Goal: Transaction & Acquisition: Purchase product/service

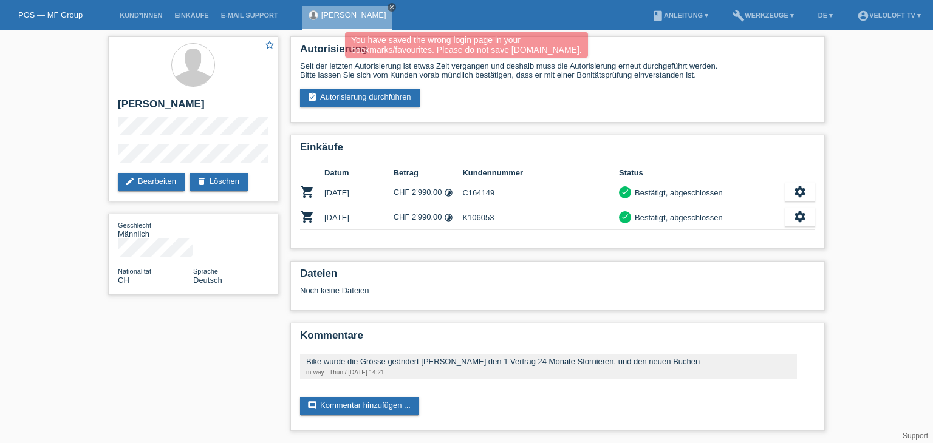
click at [387, 10] on link "close" at bounding box center [391, 7] width 9 height 9
click at [125, 12] on link "Kund*innen" at bounding box center [141, 15] width 55 height 7
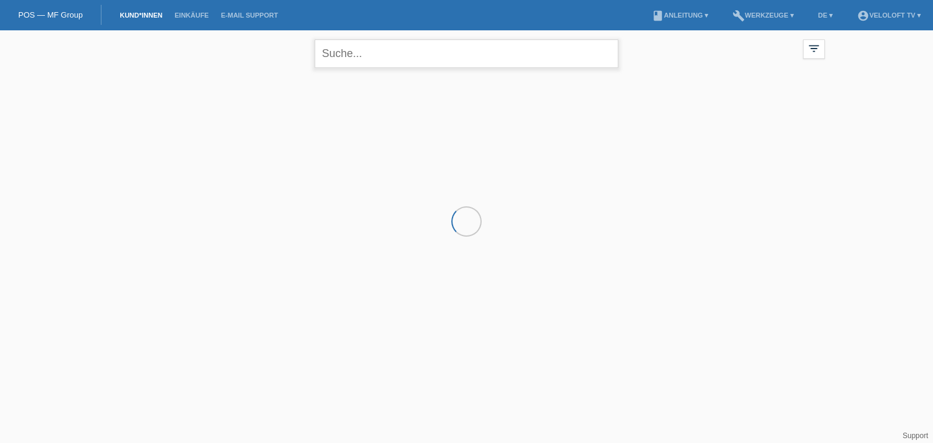
click at [361, 54] on input "text" at bounding box center [467, 53] width 304 height 29
paste input "[PERSON_NAME]"
click at [384, 54] on input "Gabriela Hirschi" at bounding box center [467, 53] width 304 height 29
type input "[PERSON_NAME]"
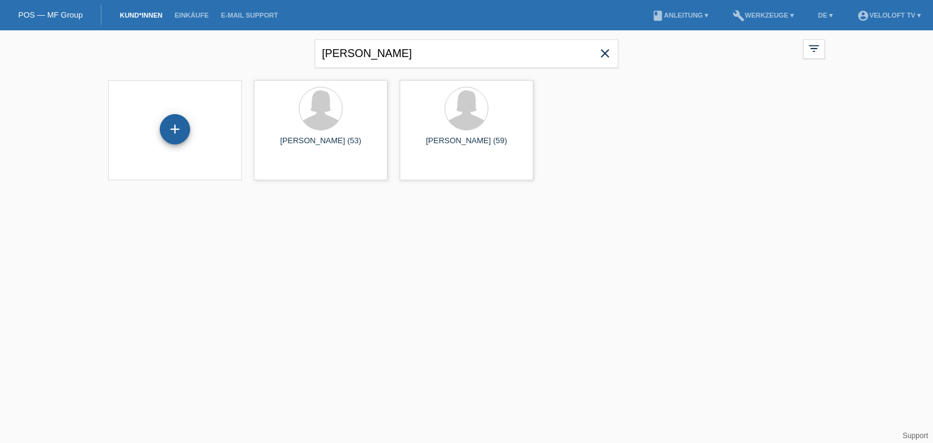
click at [168, 124] on div "+" at bounding box center [175, 129] width 30 height 30
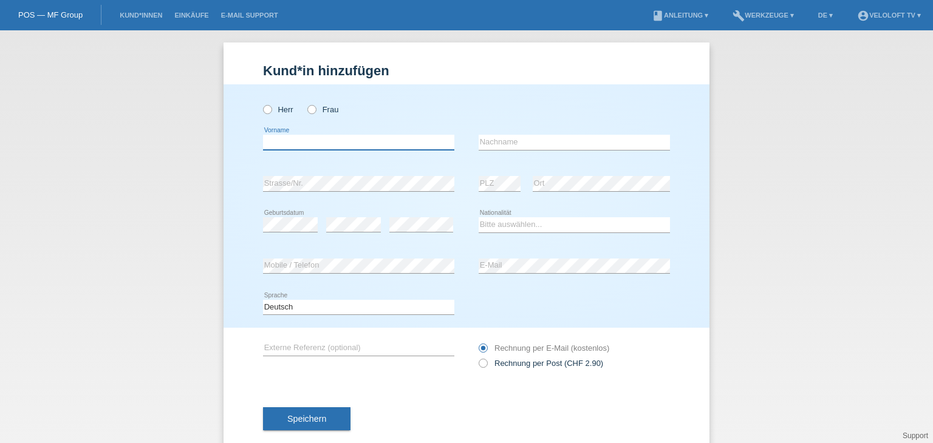
click at [343, 138] on input "text" at bounding box center [358, 142] width 191 height 15
paste input "Gabriela Hirschi"
drag, startPoint x: 293, startPoint y: 141, endPoint x: 401, endPoint y: 141, distance: 108.1
click at [401, 141] on input "Gabriela Hirschi" at bounding box center [358, 142] width 191 height 15
type input "Gabriela"
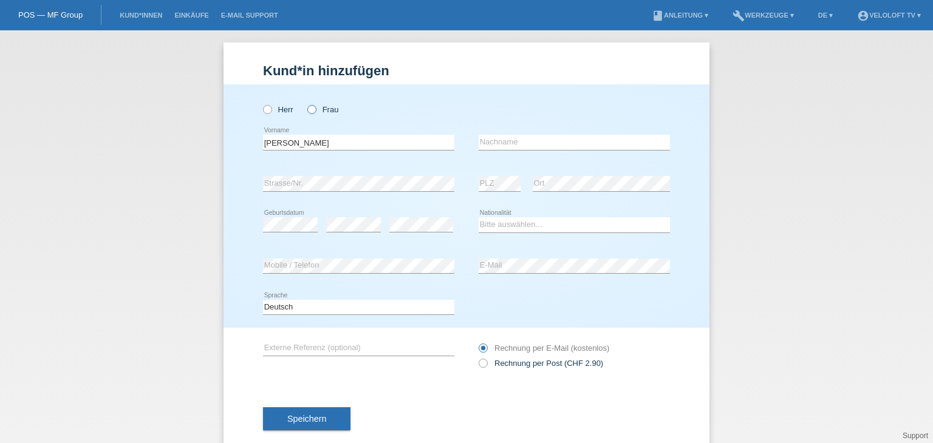
click at [305, 103] on icon at bounding box center [305, 103] width 0 height 0
click at [307, 107] on input "Frau" at bounding box center [311, 109] width 8 height 8
radio input "true"
click at [553, 145] on input "text" at bounding box center [574, 142] width 191 height 15
paste input "Hirschi"
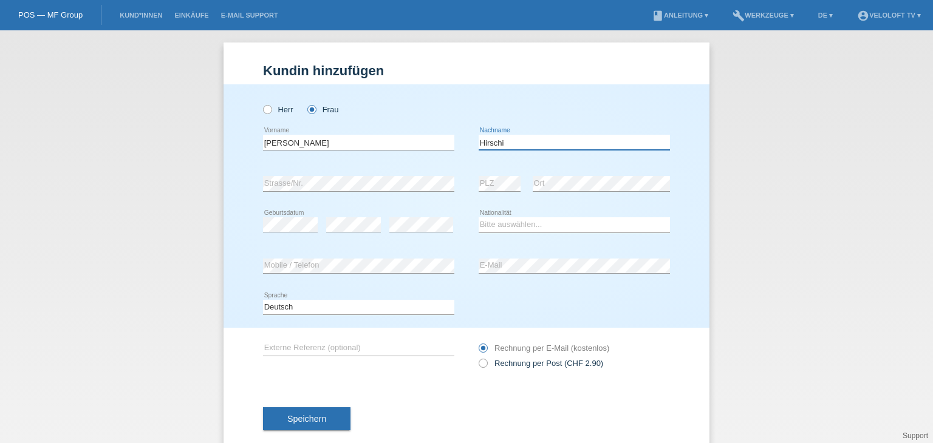
type input "Hirschi"
click at [355, 257] on div "error Mobile / Telefon" at bounding box center [358, 266] width 191 height 41
click at [568, 225] on select "Bitte auswählen... Schweiz Deutschland Liechtenstein Österreich ------------ Af…" at bounding box center [574, 224] width 191 height 15
select select "CH"
click at [479, 217] on select "Bitte auswählen... Schweiz Deutschland Liechtenstein Österreich ------------ Af…" at bounding box center [574, 224] width 191 height 15
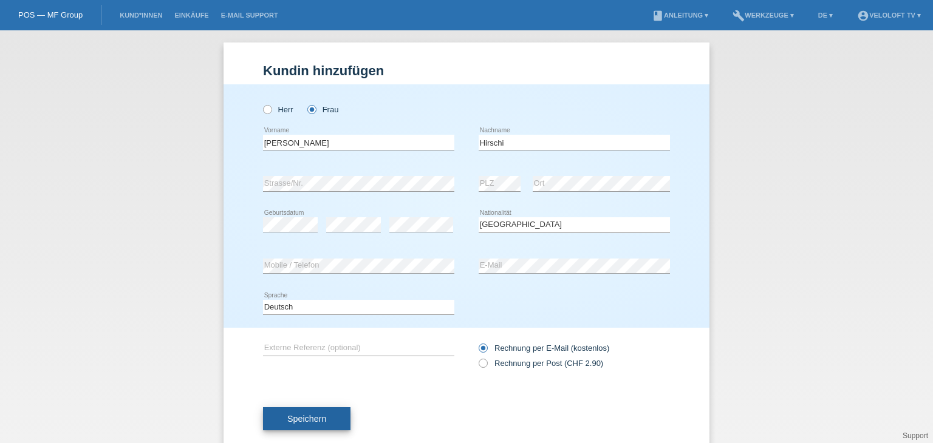
click at [318, 414] on span "Speichern" at bounding box center [306, 419] width 39 height 10
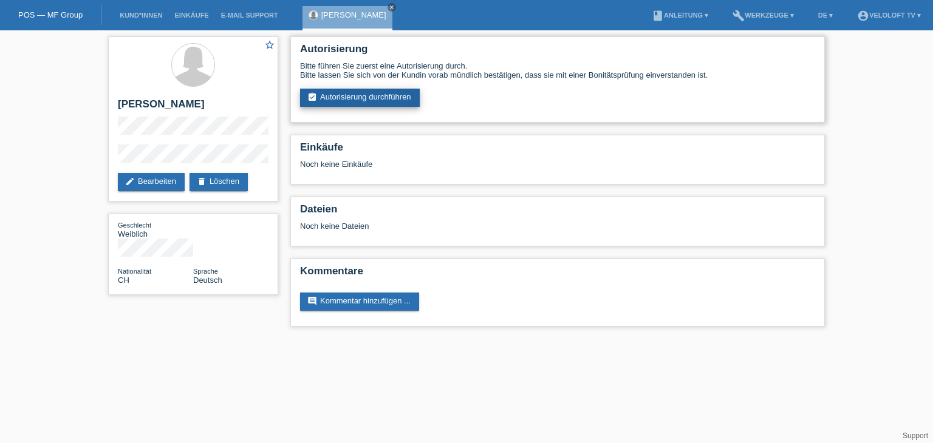
click at [403, 95] on link "assignment_turned_in Autorisierung durchführen" at bounding box center [360, 98] width 120 height 18
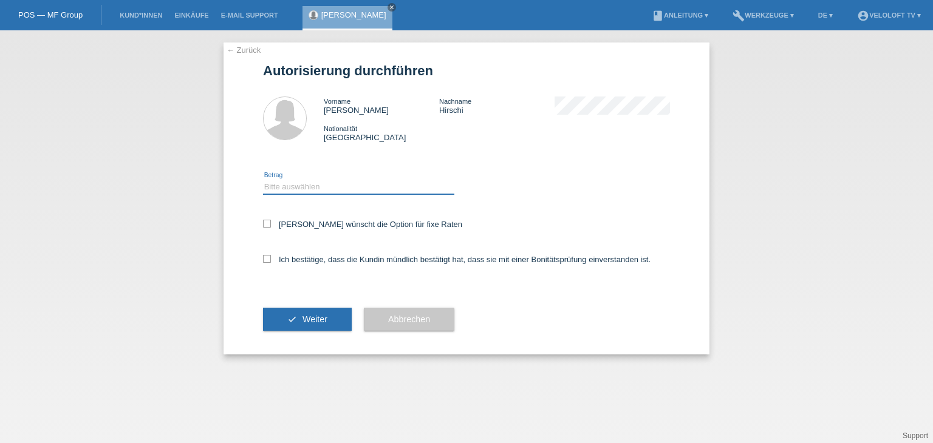
drag, startPoint x: 357, startPoint y: 186, endPoint x: 357, endPoint y: 193, distance: 7.3
click at [357, 187] on select "Bitte auswählen CHF 1.00 - CHF 499.00 CHF 500.00 - CHF 1'999.00 CHF 2'000.00 - …" at bounding box center [358, 187] width 191 height 15
select select "3"
click at [263, 180] on select "Bitte auswählen CHF 1.00 - CHF 499.00 CHF 500.00 - CHF 1'999.00 CHF 2'000.00 - …" at bounding box center [358, 187] width 191 height 15
click at [363, 232] on div "Kundin wünscht die Option für fixe Raten" at bounding box center [466, 225] width 407 height 35
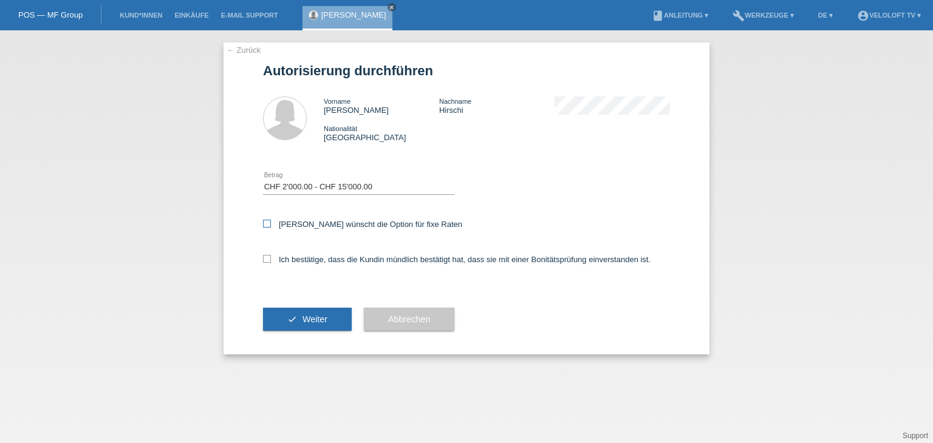
click at [363, 223] on label "Kundin wünscht die Option für fixe Raten" at bounding box center [362, 224] width 199 height 9
click at [271, 223] on input "Kundin wünscht die Option für fixe Raten" at bounding box center [267, 224] width 8 height 8
checkbox input "true"
click at [364, 257] on label "Ich bestätige, dass die Kundin mündlich bestätigt hat, dass sie mit einer Bonit…" at bounding box center [456, 259] width 387 height 9
click at [271, 257] on input "Ich bestätige, dass die Kundin mündlich bestätigt hat, dass sie mit einer Bonit…" at bounding box center [267, 259] width 8 height 8
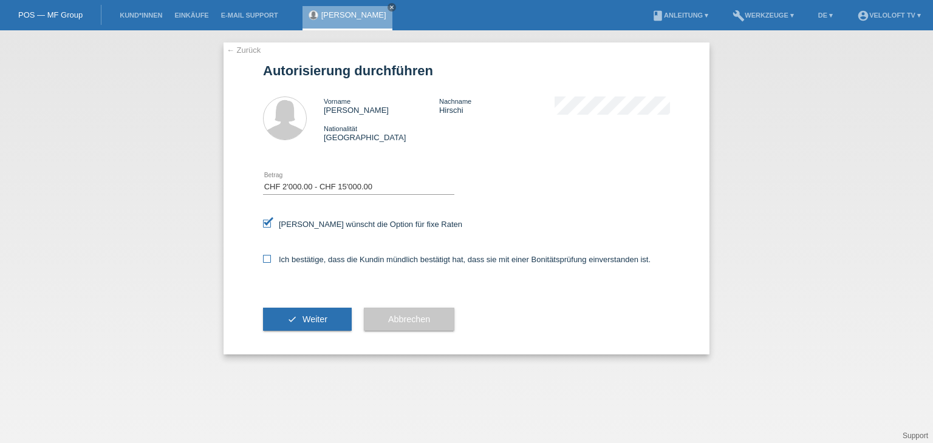
checkbox input "true"
click at [327, 316] on button "check Weiter" at bounding box center [307, 319] width 89 height 23
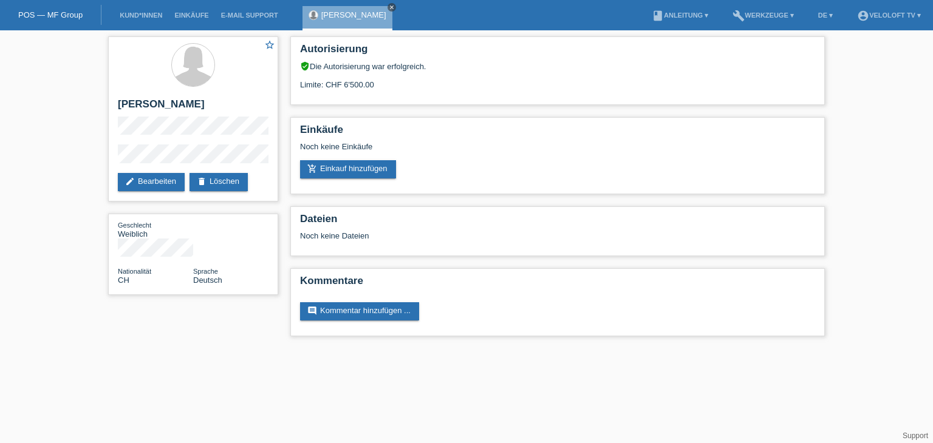
click at [389, 7] on icon "close" at bounding box center [392, 7] width 6 height 6
click at [145, 17] on link "Kund*innen" at bounding box center [141, 15] width 55 height 7
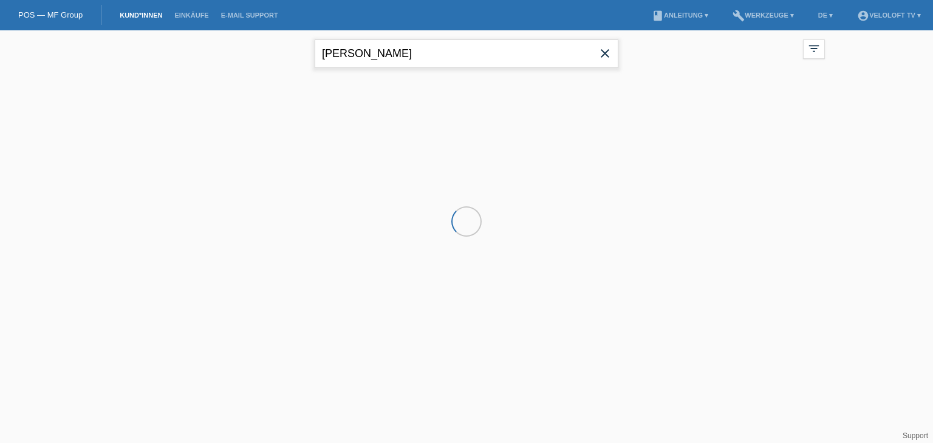
click at [420, 56] on input "[PERSON_NAME]" at bounding box center [467, 53] width 304 height 29
paste input "Philippe TOUYA"
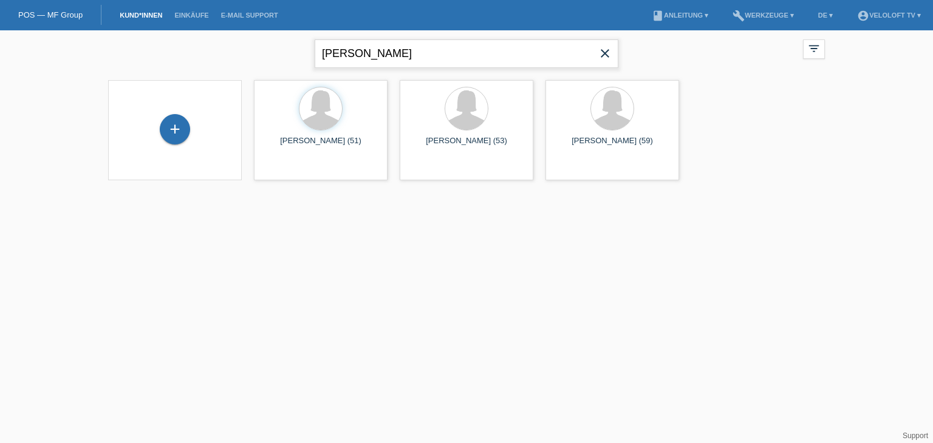
click at [367, 52] on input "Philippe TOUYA" at bounding box center [467, 53] width 304 height 29
drag, startPoint x: 372, startPoint y: 50, endPoint x: 437, endPoint y: 50, distance: 65.6
click at [437, 50] on input "Philippe TOUYA" at bounding box center [467, 53] width 304 height 29
type input "Philippe Touya"
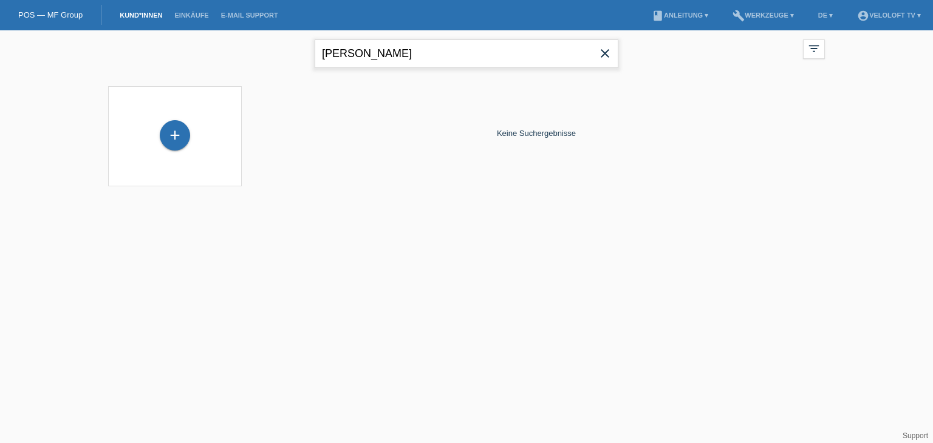
drag, startPoint x: 403, startPoint y: 58, endPoint x: 284, endPoint y: 44, distance: 119.8
click at [284, 44] on div "Philippe Touya close filter_list view_module Alle Kund*innen anzeigen star Mark…" at bounding box center [466, 52] width 729 height 44
click at [180, 148] on div "+" at bounding box center [175, 135] width 30 height 30
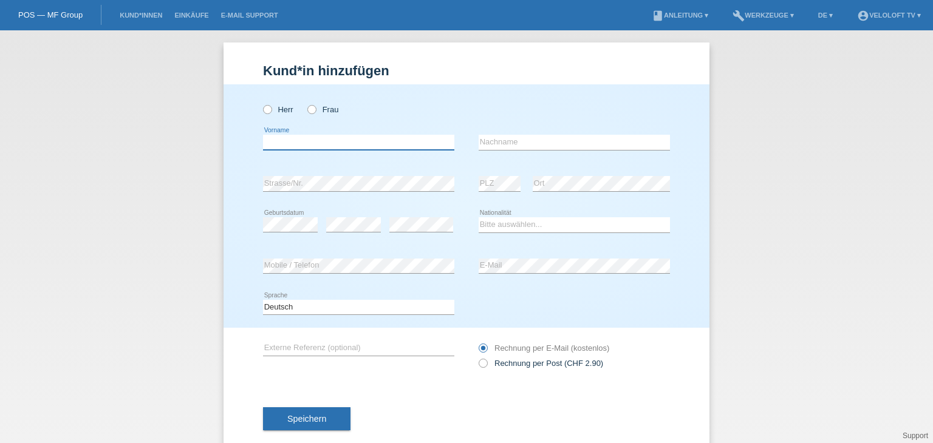
click at [323, 148] on input "text" at bounding box center [358, 142] width 191 height 15
paste input "[PERSON_NAME]"
drag, startPoint x: 295, startPoint y: 142, endPoint x: 367, endPoint y: 141, distance: 72.9
click at [367, 141] on input "Philippe Touya" at bounding box center [358, 142] width 191 height 15
type input "[PERSON_NAME]"
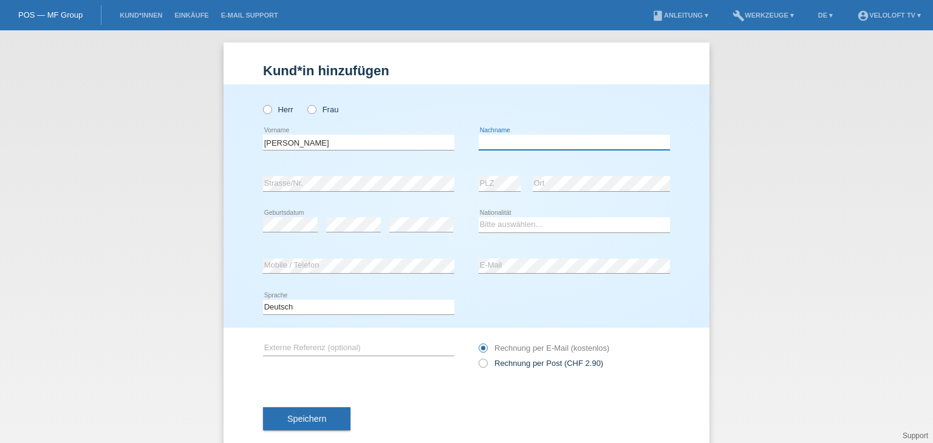
click at [497, 146] on input "text" at bounding box center [574, 142] width 191 height 15
paste input "Touya"
type input "Touya"
click at [261, 103] on icon at bounding box center [261, 103] width 0 height 0
click at [265, 107] on input "Herr" at bounding box center [267, 109] width 8 height 8
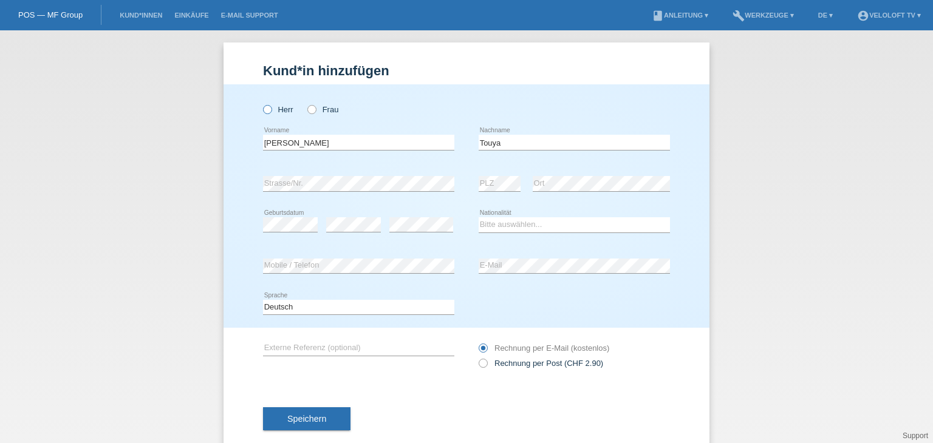
radio input "true"
click at [490, 174] on div "error PLZ" at bounding box center [500, 183] width 42 height 41
click at [557, 219] on select "Bitte auswählen... Schweiz Deutschland Liechtenstein Österreich ------------ Af…" at bounding box center [574, 224] width 191 height 15
select select "CH"
click at [479, 217] on select "Bitte auswählen... Schweiz Deutschland Liechtenstein Österreich ------------ Af…" at bounding box center [574, 224] width 191 height 15
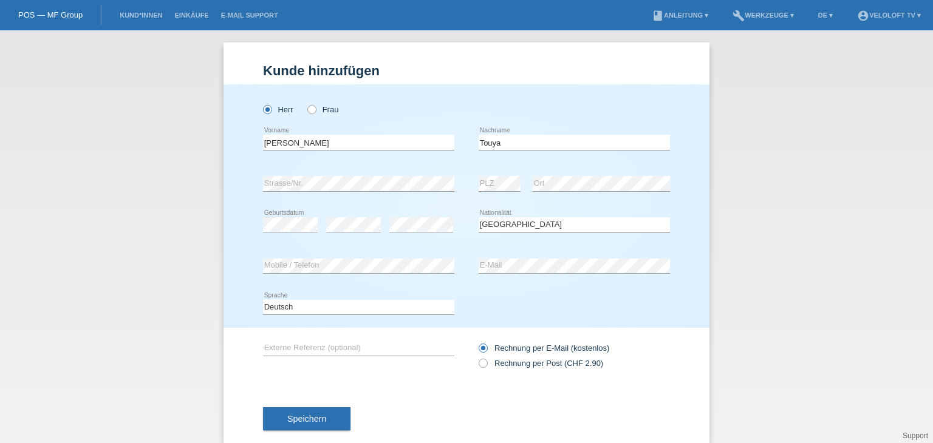
drag, startPoint x: 353, startPoint y: 239, endPoint x: 355, endPoint y: 232, distance: 7.4
click at [355, 236] on div "error" at bounding box center [353, 225] width 55 height 41
click at [316, 417] on span "Speichern" at bounding box center [306, 419] width 39 height 10
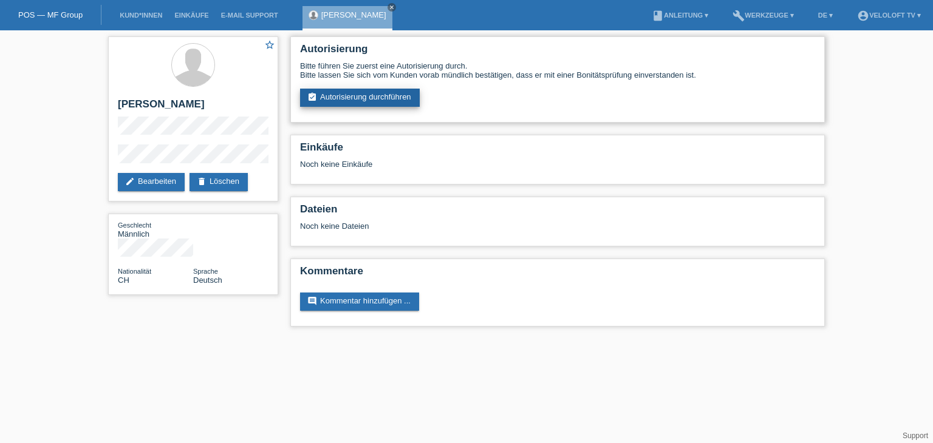
click at [395, 97] on link "assignment_turned_in Autorisierung durchführen" at bounding box center [360, 98] width 120 height 18
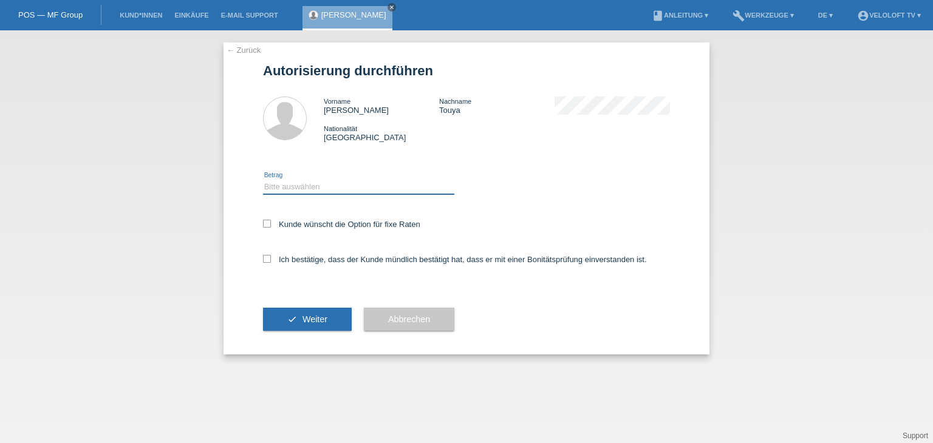
click at [347, 188] on select "Bitte auswählen CHF 1.00 - CHF 499.00 CHF 500.00 - CHF 1'999.00 CHF 2'000.00 - …" at bounding box center [358, 187] width 191 height 15
select select "2"
click at [263, 180] on select "Bitte auswählen CHF 1.00 - CHF 499.00 CHF 500.00 - CHF 1'999.00 CHF 2'000.00 - …" at bounding box center [358, 187] width 191 height 15
click at [357, 225] on label "Kunde wünscht die Option für fixe Raten" at bounding box center [341, 224] width 157 height 9
click at [271, 225] on input "Kunde wünscht die Option für fixe Raten" at bounding box center [267, 224] width 8 height 8
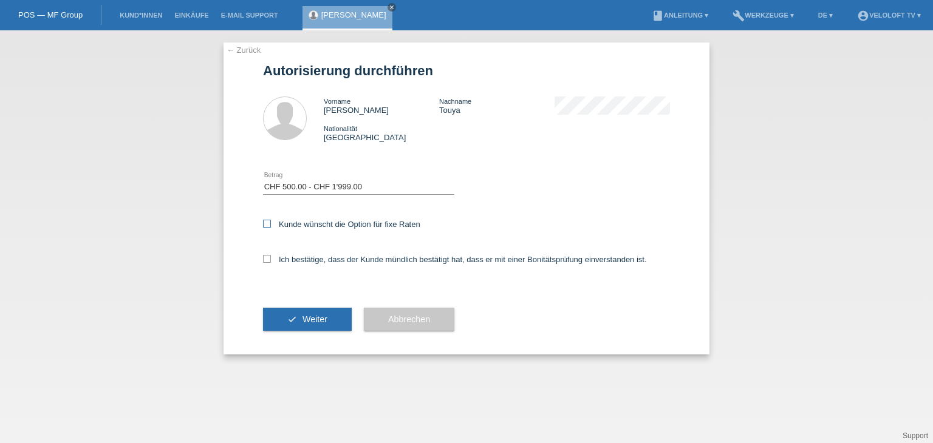
checkbox input "true"
click at [351, 264] on label "Ich bestätige, dass der Kunde mündlich bestätigt hat, dass er mit einer Bonität…" at bounding box center [455, 259] width 384 height 9
click at [271, 263] on input "Ich bestätige, dass der Kunde mündlich bestätigt hat, dass er mit einer Bonität…" at bounding box center [267, 259] width 8 height 8
checkbox input "true"
click at [313, 315] on span "Weiter" at bounding box center [314, 320] width 25 height 10
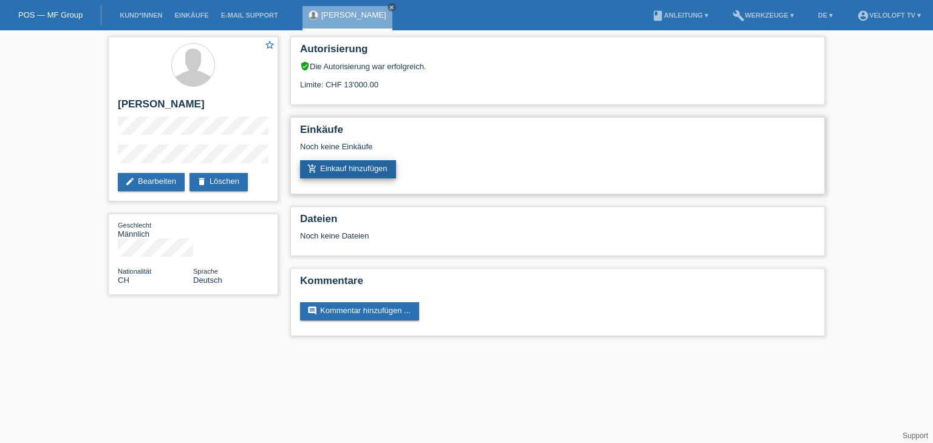
click at [373, 168] on link "add_shopping_cart Einkauf hinzufügen" at bounding box center [348, 169] width 96 height 18
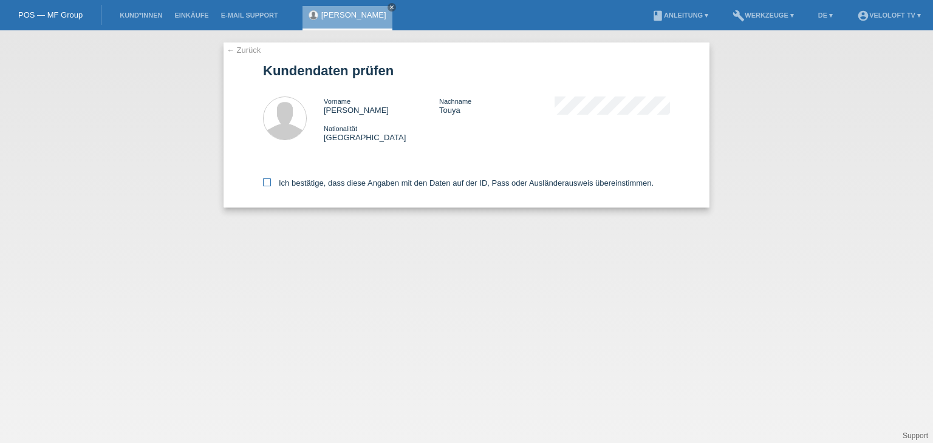
click at [330, 184] on label "Ich bestätige, dass diese Angaben mit den Daten auf der ID, Pass oder Ausländer…" at bounding box center [458, 183] width 390 height 9
click at [271, 184] on input "Ich bestätige, dass diese Angaben mit den Daten auf der ID, Pass oder Ausländer…" at bounding box center [267, 183] width 8 height 8
checkbox input "true"
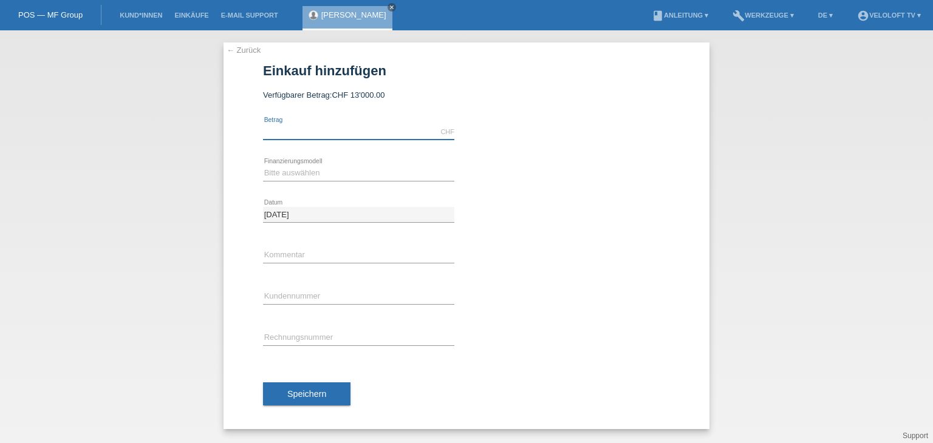
click at [350, 137] on input "text" at bounding box center [358, 131] width 191 height 15
type input "2990.00"
click at [311, 172] on select "Bitte auswählen Fixe Raten Kauf auf Rechnung mit Teilzahlungsoption" at bounding box center [358, 173] width 191 height 15
select select "77"
click at [263, 166] on select "Bitte auswählen Fixe Raten Kauf auf Rechnung mit Teilzahlungsoption" at bounding box center [358, 173] width 191 height 15
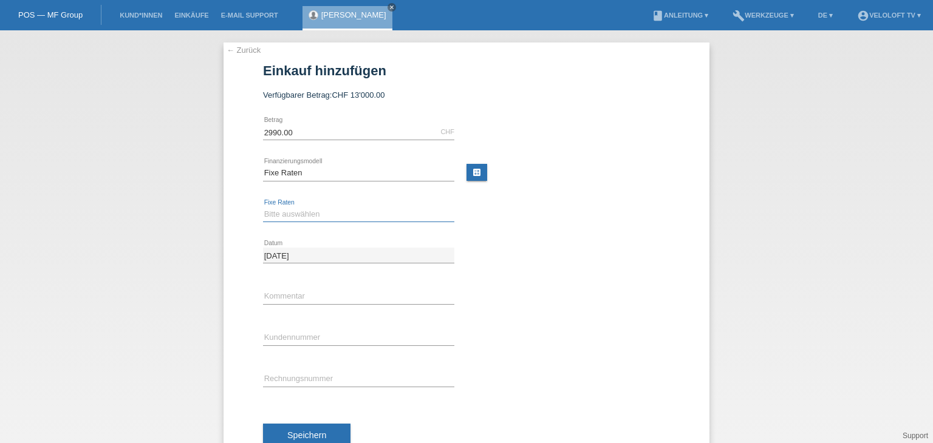
click at [318, 214] on select "Bitte auswählen 4 Raten 5 Raten 6 Raten 7 Raten 8 Raten 9 Raten 10 Raten 11 Rat…" at bounding box center [358, 214] width 191 height 15
select select "202"
click at [263, 207] on select "Bitte auswählen 4 Raten 5 Raten 6 Raten 7 Raten 8 Raten 9 Raten 10 Raten 11 Rat…" at bounding box center [358, 214] width 191 height 15
click at [315, 291] on input "text" at bounding box center [358, 296] width 191 height 15
type input "Veloloft TV"
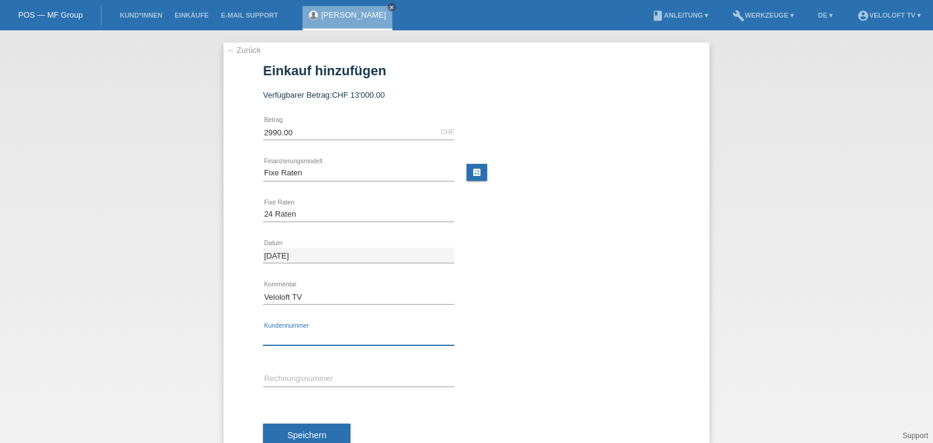
drag, startPoint x: 326, startPoint y: 332, endPoint x: 333, endPoint y: 331, distance: 7.9
click at [326, 331] on input "text" at bounding box center [358, 337] width 191 height 15
paste input "C164969"
type input "C164969"
click at [310, 431] on span "Speichern" at bounding box center [306, 436] width 39 height 10
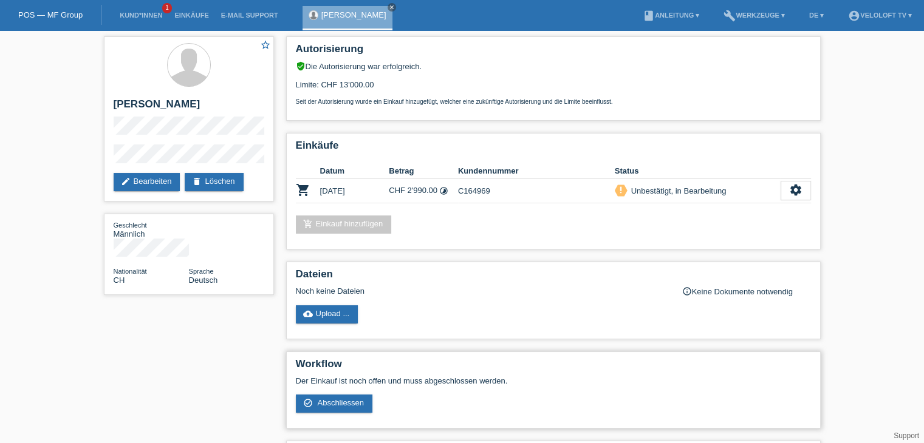
drag, startPoint x: 355, startPoint y: 399, endPoint x: 376, endPoint y: 387, distance: 24.0
click at [355, 398] on span "Abschliessen" at bounding box center [340, 402] width 47 height 9
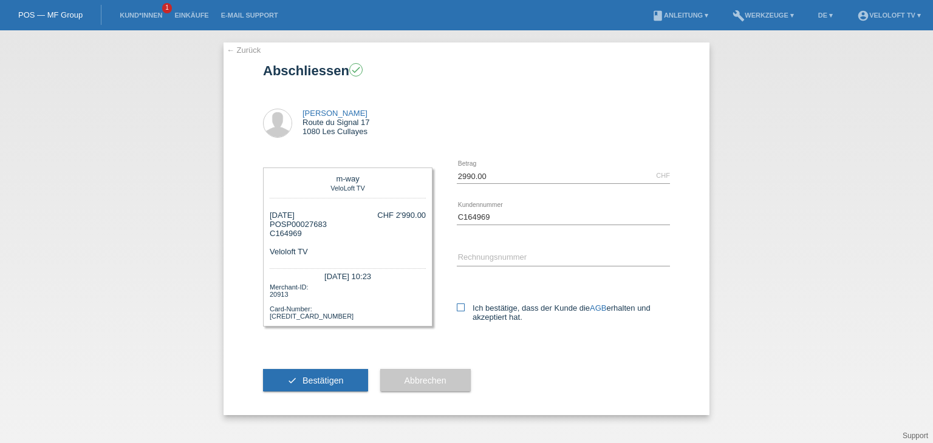
click at [461, 305] on icon at bounding box center [461, 308] width 8 height 8
click at [461, 305] on input "Ich bestätige, dass der Kunde die AGB erhalten und akzeptiert hat." at bounding box center [461, 308] width 8 height 8
checkbox input "true"
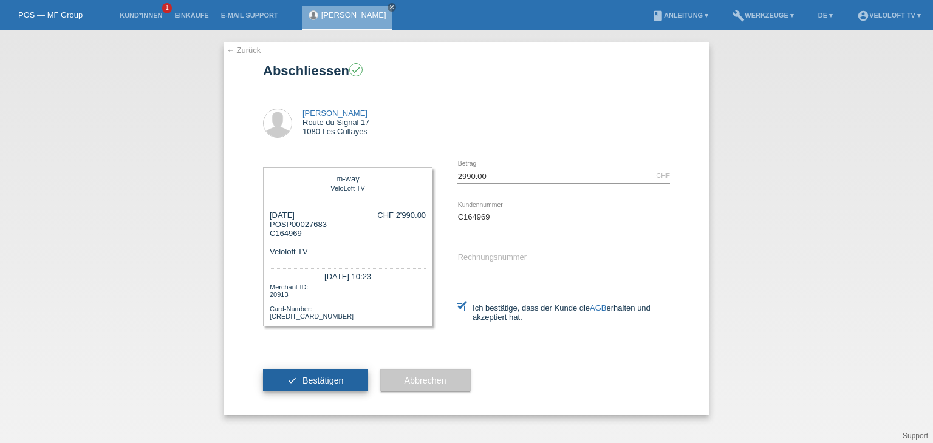
click at [339, 387] on button "check Bestätigen" at bounding box center [315, 380] width 105 height 23
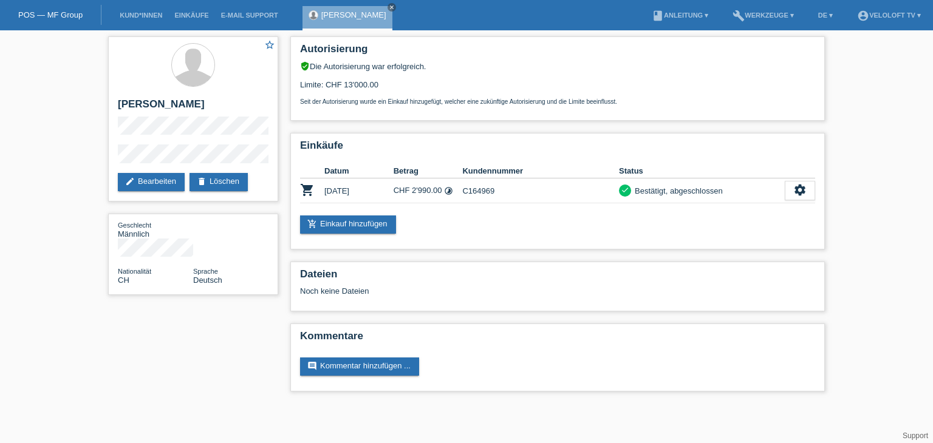
click at [378, 2] on div "[PERSON_NAME] close" at bounding box center [350, 15] width 96 height 30
click at [389, 4] on icon "close" at bounding box center [392, 7] width 6 height 6
click at [149, 18] on link "Kund*innen" at bounding box center [141, 15] width 55 height 7
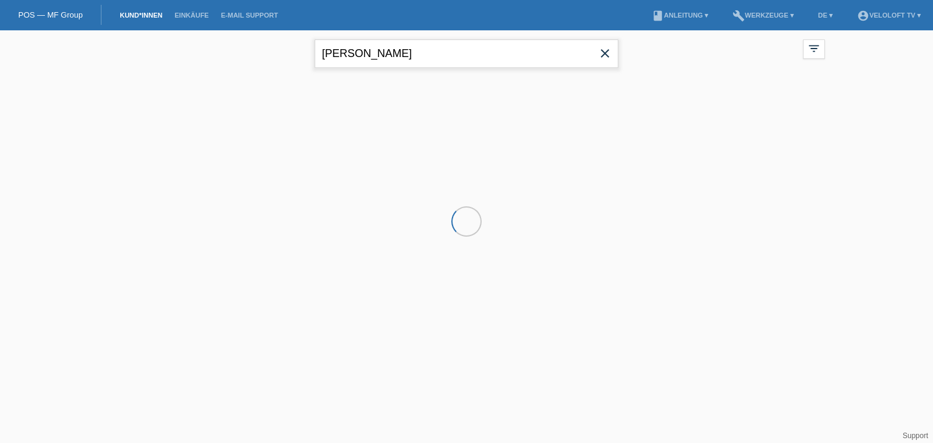
click at [416, 60] on input "Philippe Touya" at bounding box center [467, 53] width 304 height 29
paste input "Gabriela Hirschi"
click at [386, 53] on input "Gabriela Hirschi" at bounding box center [467, 53] width 304 height 29
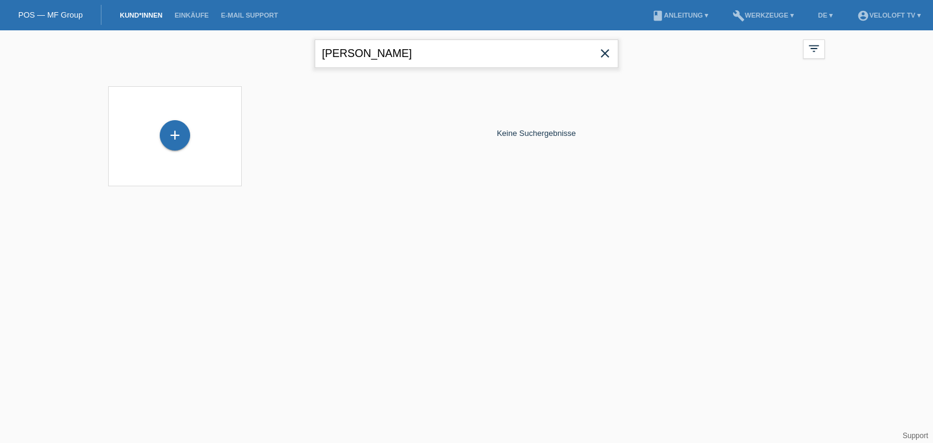
type input "[PERSON_NAME]"
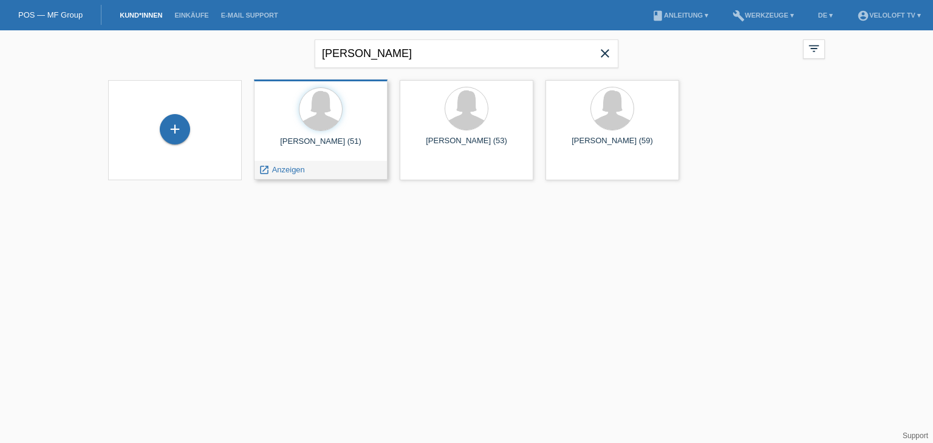
click at [285, 169] on span "Anzeigen" at bounding box center [288, 169] width 33 height 9
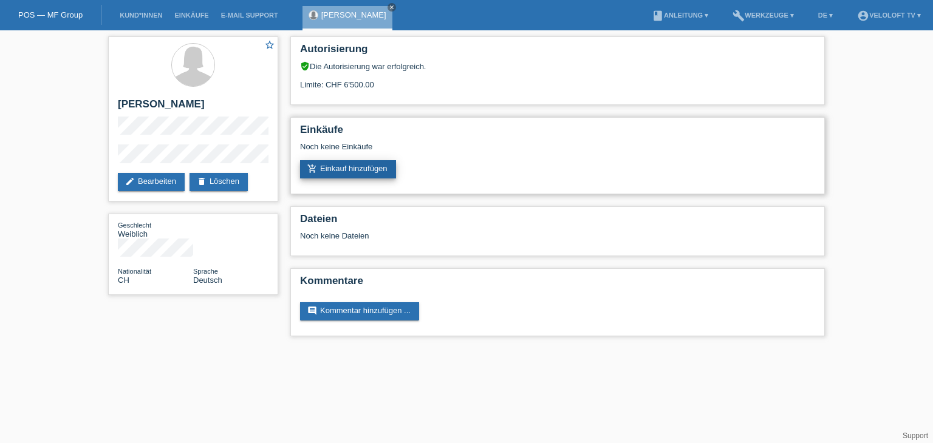
click at [333, 166] on link "add_shopping_cart Einkauf hinzufügen" at bounding box center [348, 169] width 96 height 18
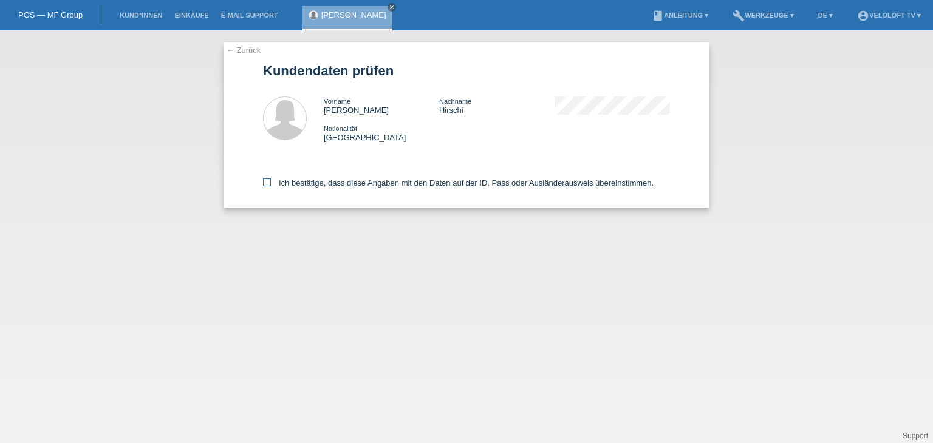
click at [364, 185] on label "Ich bestätige, dass diese Angaben mit den Daten auf der ID, Pass oder Ausländer…" at bounding box center [458, 183] width 390 height 9
click at [271, 185] on input "Ich bestätige, dass diese Angaben mit den Daten auf der ID, Pass oder Ausländer…" at bounding box center [267, 183] width 8 height 8
checkbox input "true"
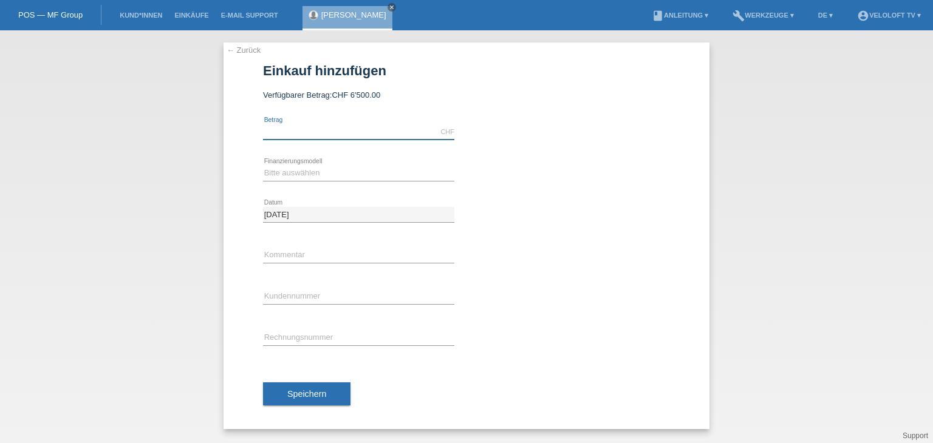
click at [357, 134] on input "text" at bounding box center [358, 131] width 191 height 15
type input "1990.00"
click at [334, 173] on select "Bitte auswählen Fixe Raten Kauf auf Rechnung mit Teilzahlungsoption" at bounding box center [358, 173] width 191 height 15
select select "77"
click at [263, 166] on select "Bitte auswählen Fixe Raten Kauf auf Rechnung mit Teilzahlungsoption" at bounding box center [358, 173] width 191 height 15
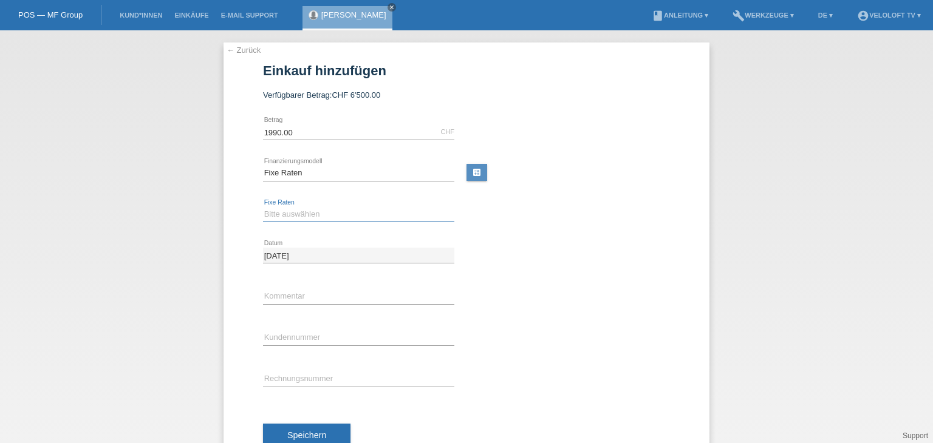
click at [323, 212] on select "Bitte auswählen 4 Raten 5 Raten 6 Raten 7 Raten 8 Raten 9 Raten 10 Raten 11 Rat…" at bounding box center [358, 214] width 191 height 15
select select "202"
click at [263, 207] on select "Bitte auswählen 4 Raten 5 Raten 6 Raten 7 Raten 8 Raten 9 Raten 10 Raten 11 Rat…" at bounding box center [358, 214] width 191 height 15
click at [319, 298] on input "text" at bounding box center [358, 296] width 191 height 15
type input "Veloloft TV"
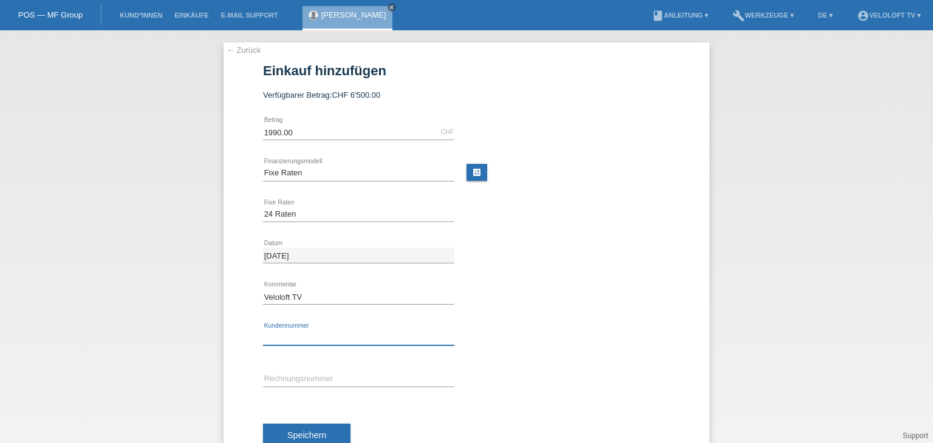
click at [311, 333] on input "text" at bounding box center [358, 337] width 191 height 15
paste input "C164968"
type input "C164968"
click at [327, 438] on button "Speichern" at bounding box center [306, 435] width 87 height 23
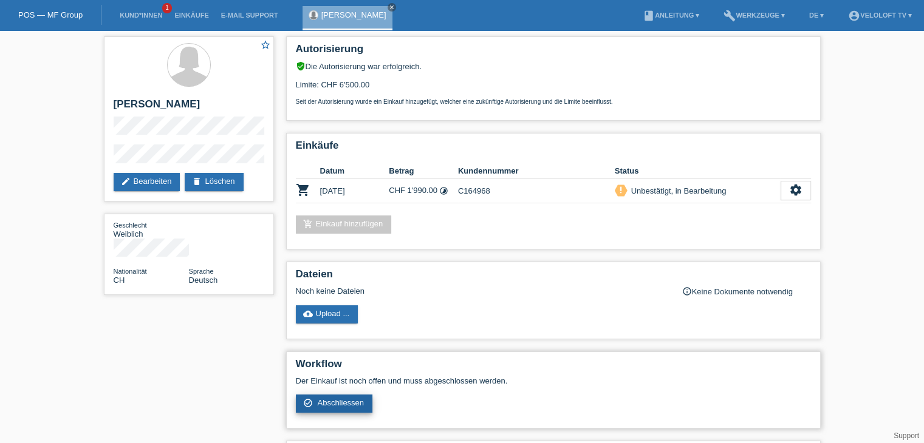
click at [339, 401] on span "Abschliessen" at bounding box center [340, 402] width 47 height 9
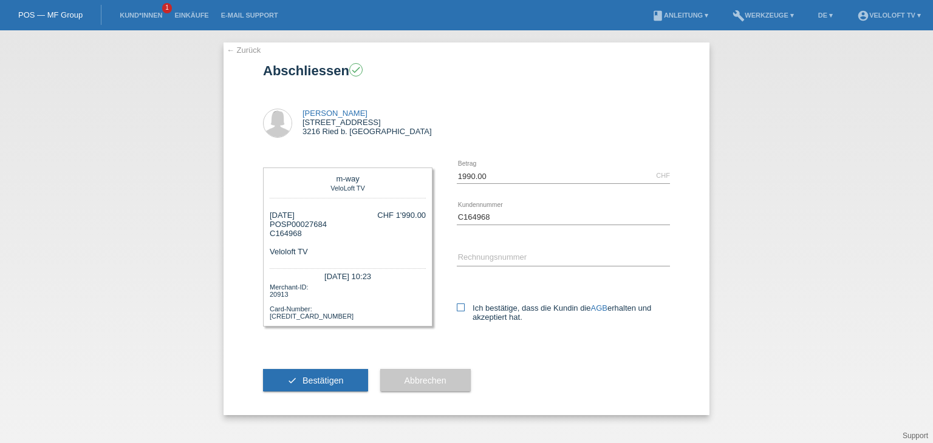
click at [486, 308] on label "Ich bestätige, dass die Kundin die AGB erhalten und akzeptiert hat." at bounding box center [563, 313] width 213 height 18
click at [465, 308] on input "Ich bestätige, dass die Kundin die AGB erhalten und akzeptiert hat." at bounding box center [461, 308] width 8 height 8
checkbox input "true"
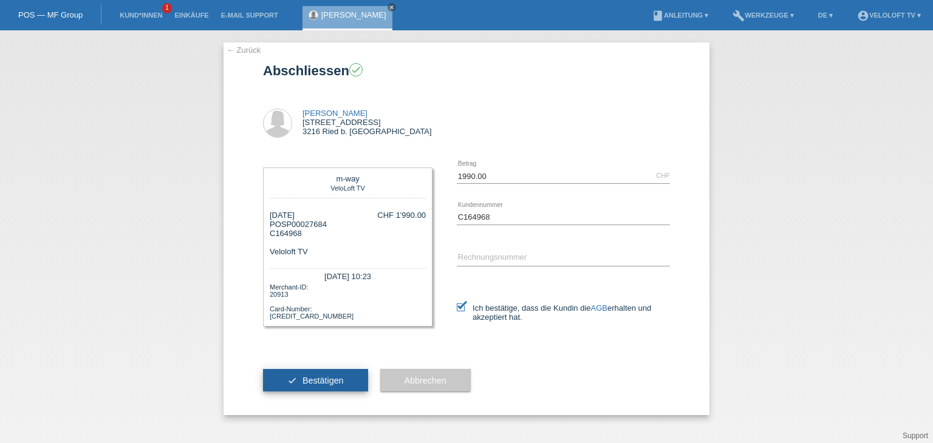
click at [358, 384] on button "check Bestätigen" at bounding box center [315, 380] width 105 height 23
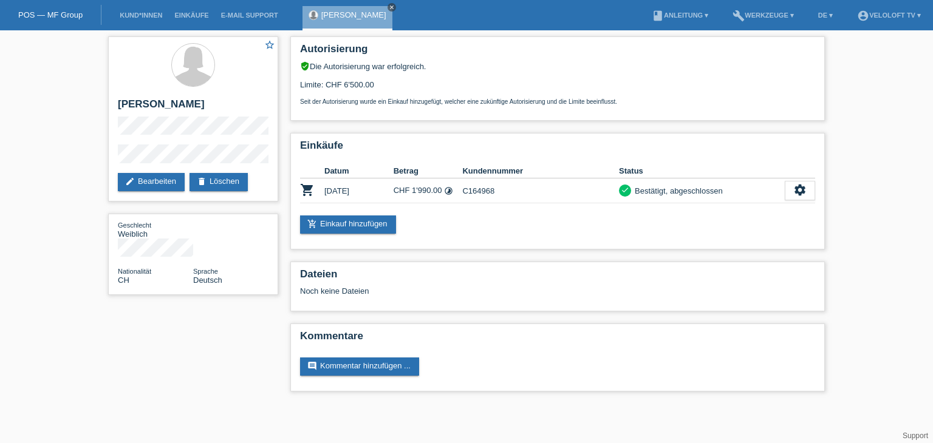
click at [389, 6] on icon "close" at bounding box center [392, 7] width 6 height 6
click at [153, 16] on link "Kund*innen" at bounding box center [141, 15] width 55 height 7
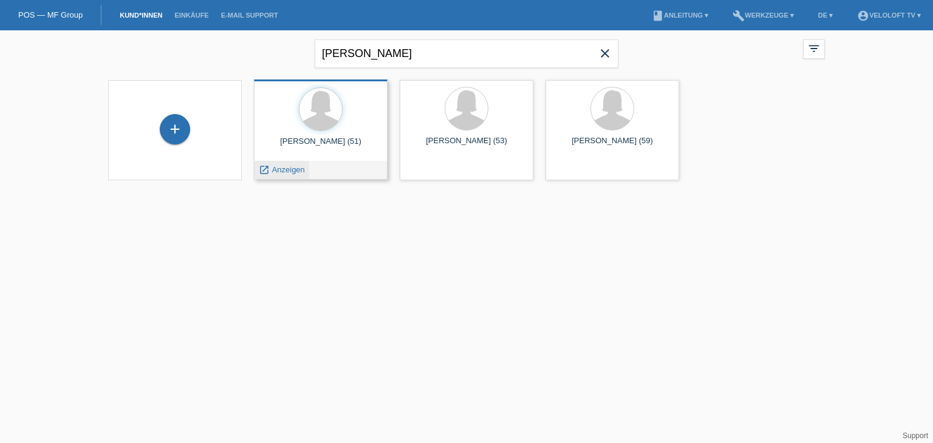
click at [284, 168] on span "Anzeigen" at bounding box center [288, 169] width 33 height 9
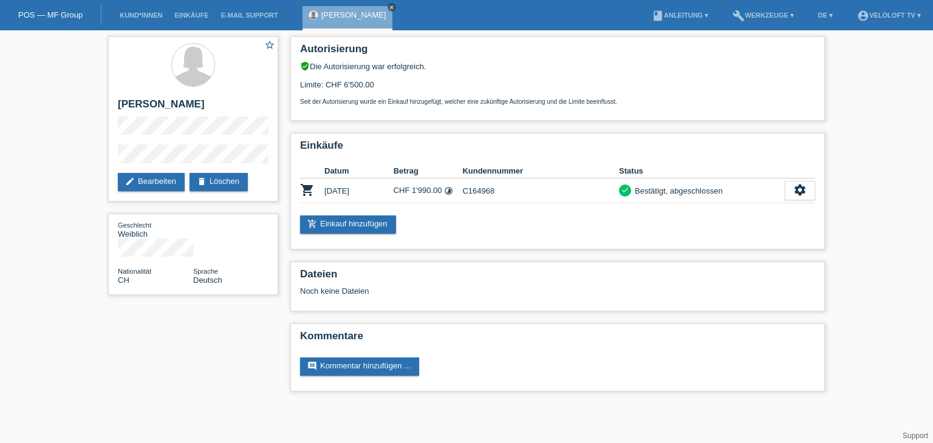
click at [389, 8] on icon "close" at bounding box center [392, 7] width 6 height 6
click at [152, 13] on link "Kund*innen" at bounding box center [141, 15] width 55 height 7
